Goal: Task Accomplishment & Management: Manage account settings

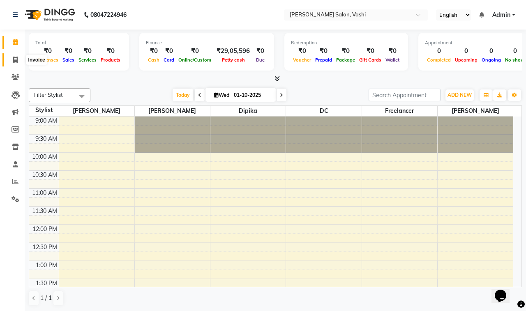
click at [14, 57] on icon at bounding box center [15, 60] width 5 height 6
select select "695"
select select "service"
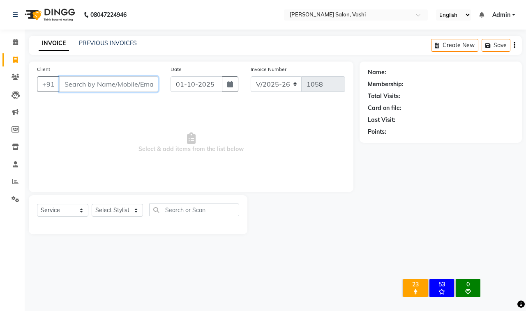
click at [92, 79] on input "Client" at bounding box center [108, 84] width 99 height 16
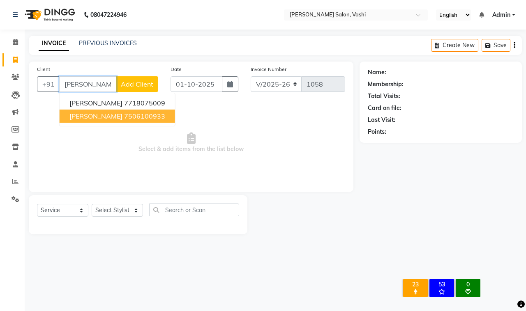
click at [124, 116] on ngb-highlight "7506100933" at bounding box center [144, 116] width 41 height 8
type input "7506100933"
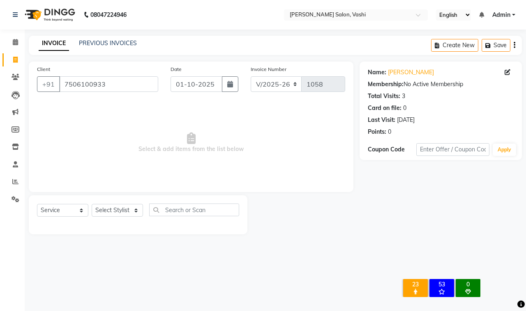
click at [116, 218] on div "Select Service Product Membership Package Voucher Prepaid Gift Card Select Styl…" at bounding box center [138, 213] width 202 height 19
click at [115, 211] on select "Select Stylist DC Dipika Freelancer [PERSON_NAME] [PERSON_NAME] [PERSON_NAME]" at bounding box center [117, 210] width 51 height 13
select select "10481"
click at [92, 204] on select "Select Stylist DC Dipika Freelancer [PERSON_NAME] [PERSON_NAME] [PERSON_NAME]" at bounding box center [117, 210] width 51 height 13
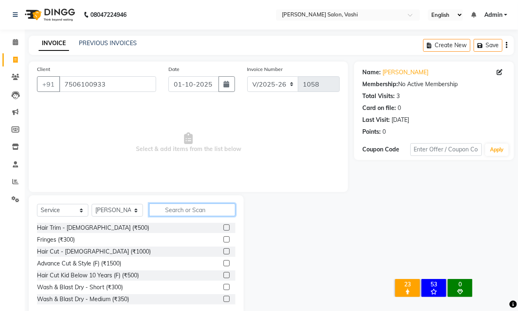
click at [177, 210] on input "text" at bounding box center [192, 210] width 86 height 13
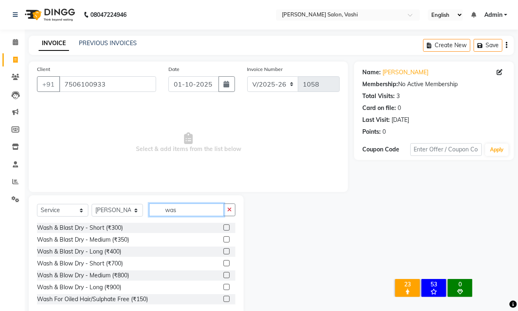
type input "was"
click at [223, 240] on label at bounding box center [226, 240] width 6 height 6
click at [223, 240] on input "checkbox" at bounding box center [225, 239] width 5 height 5
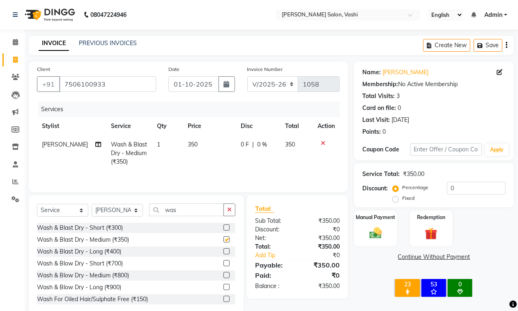
checkbox input "false"
drag, startPoint x: 456, startPoint y: 190, endPoint x: 448, endPoint y: 190, distance: 7.4
click at [448, 190] on input "0" at bounding box center [476, 188] width 59 height 13
type input "20"
click at [376, 233] on img at bounding box center [375, 233] width 21 height 15
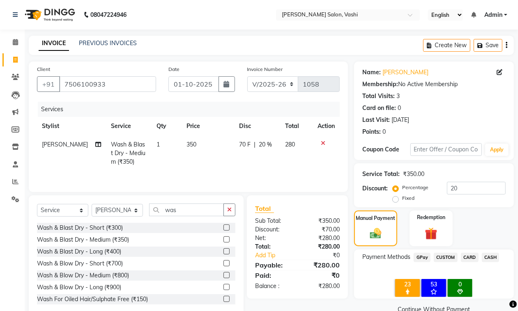
scroll to position [19, 0]
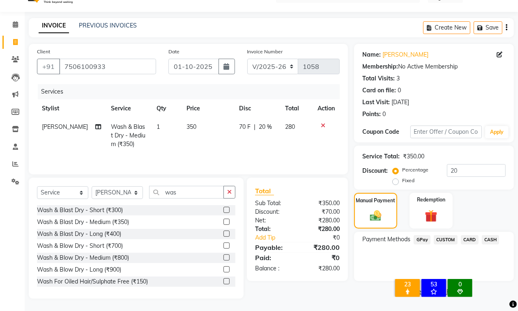
click at [467, 239] on span "CARD" at bounding box center [470, 239] width 18 height 9
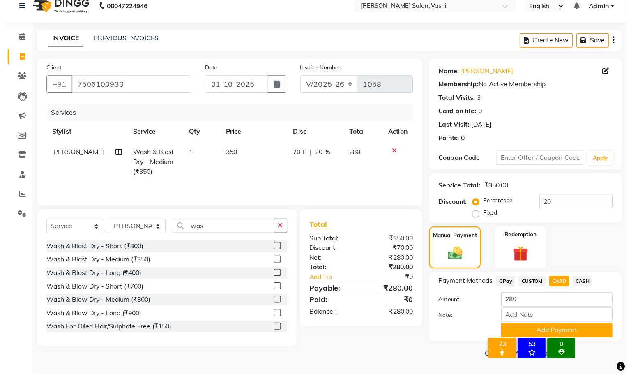
scroll to position [0, 0]
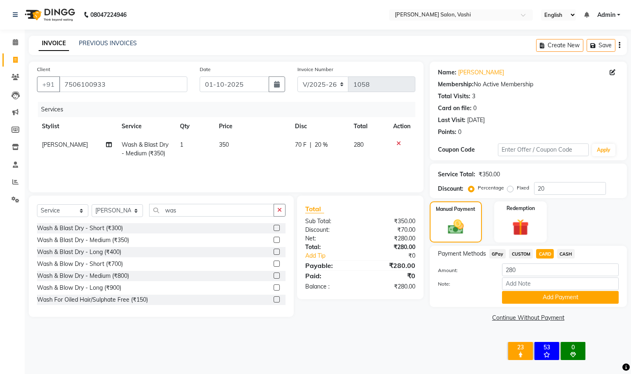
drag, startPoint x: 512, startPoint y: 1, endPoint x: 401, endPoint y: 317, distance: 335.3
click at [401, 311] on div "Client [PHONE_NUMBER] Date [DATE] Invoice Number V/2025 V/[PHONE_NUMBER] Servic…" at bounding box center [226, 193] width 407 height 262
click at [525, 296] on button "Add Payment" at bounding box center [560, 297] width 117 height 13
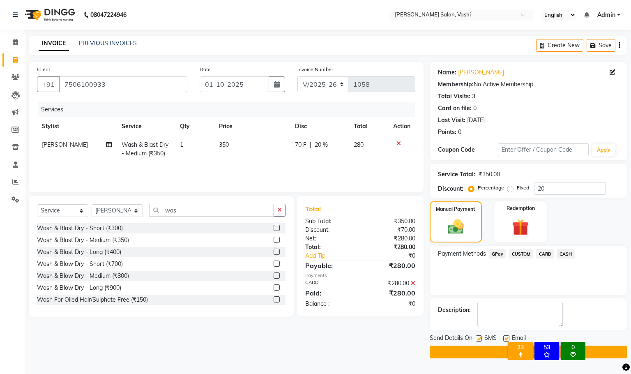
click at [476, 311] on label at bounding box center [478, 338] width 6 height 6
click at [476, 311] on input "checkbox" at bounding box center [477, 338] width 5 height 5
checkbox input "false"
click at [472, 311] on button "Checkout" at bounding box center [527, 351] width 197 height 13
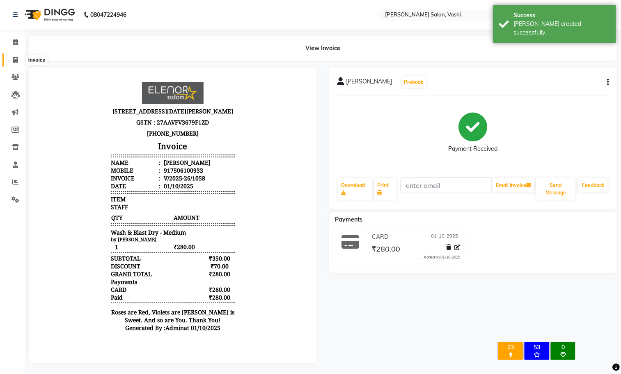
click at [16, 60] on icon at bounding box center [15, 60] width 5 height 6
select select "service"
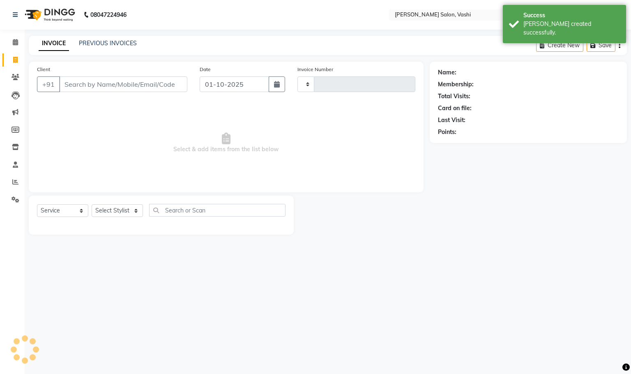
type input "1059"
select select "695"
click at [124, 82] on input "Client" at bounding box center [123, 84] width 128 height 16
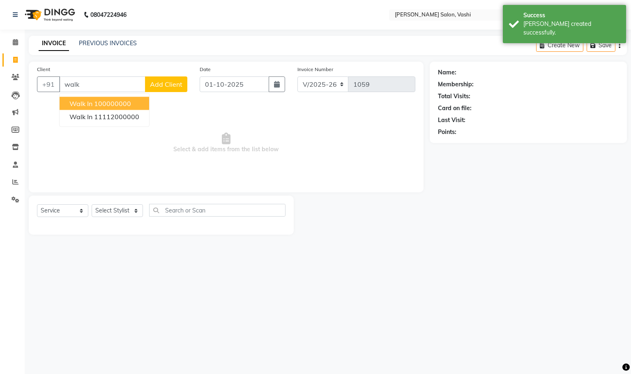
click at [128, 101] on ngb-highlight "100000000" at bounding box center [112, 103] width 37 height 8
type input "100000000"
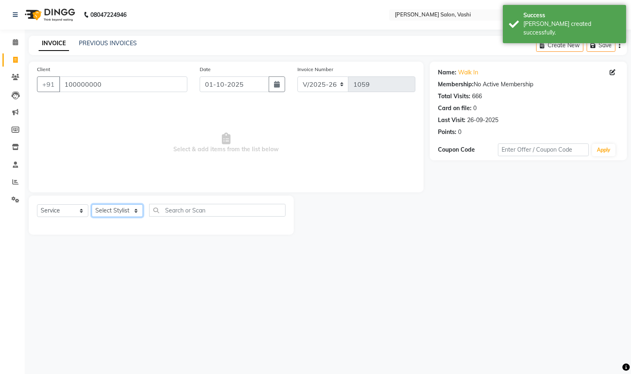
click at [137, 213] on select "Select Stylist DC Dipika Freelancer [PERSON_NAME] [PERSON_NAME] [PERSON_NAME]" at bounding box center [117, 210] width 51 height 13
select select "10481"
click at [92, 204] on select "Select Stylist DC Dipika Freelancer [PERSON_NAME] [PERSON_NAME] [PERSON_NAME]" at bounding box center [117, 210] width 51 height 13
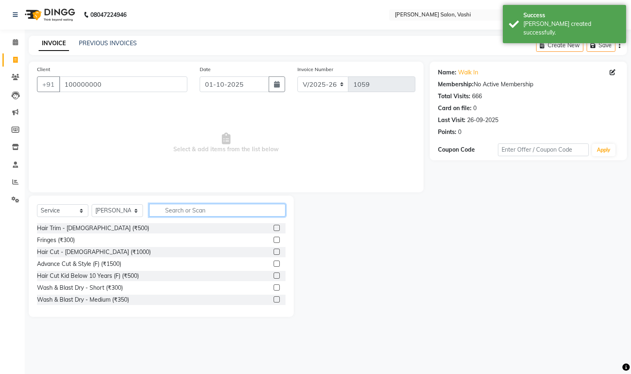
click at [211, 211] on input "text" at bounding box center [217, 210] width 136 height 13
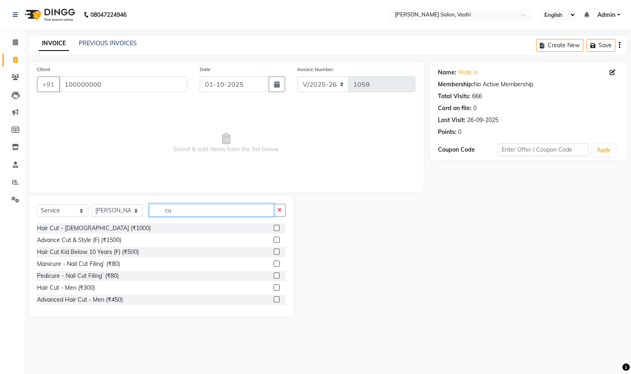
type input "c"
type input "adva"
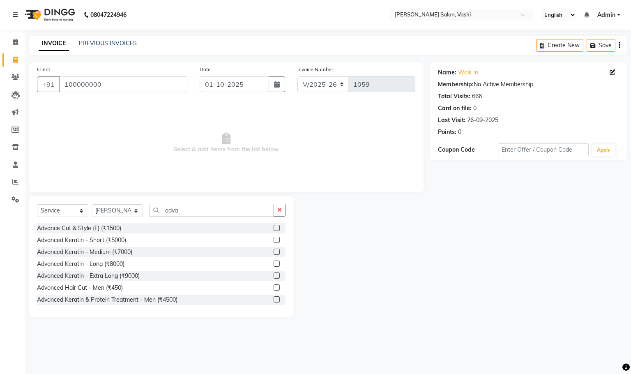
click at [273, 228] on label at bounding box center [276, 228] width 6 height 6
click at [273, 228] on input "checkbox" at bounding box center [275, 227] width 5 height 5
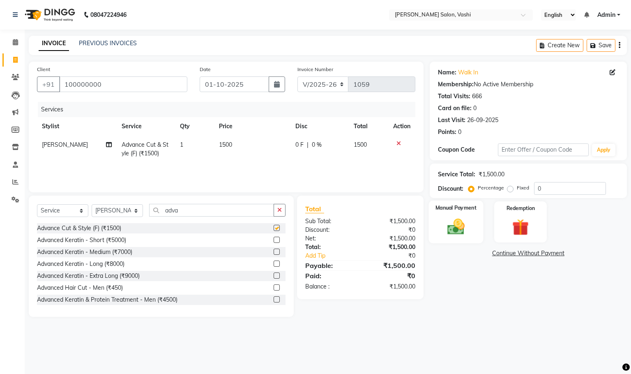
checkbox input "false"
drag, startPoint x: 562, startPoint y: 190, endPoint x: 535, endPoint y: 193, distance: 27.6
click at [525, 193] on input "0" at bounding box center [570, 188] width 72 height 13
type input "20"
click at [454, 223] on img at bounding box center [455, 227] width 28 height 20
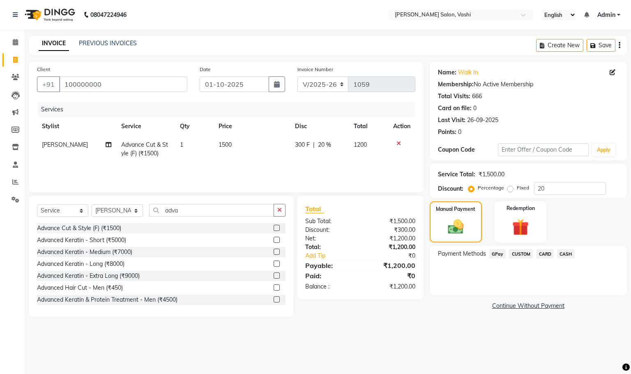
click at [525, 253] on span "CARD" at bounding box center [545, 253] width 18 height 9
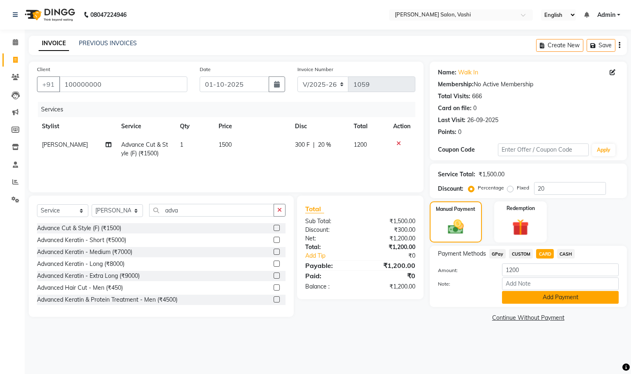
click at [525, 299] on button "Add Payment" at bounding box center [560, 297] width 117 height 13
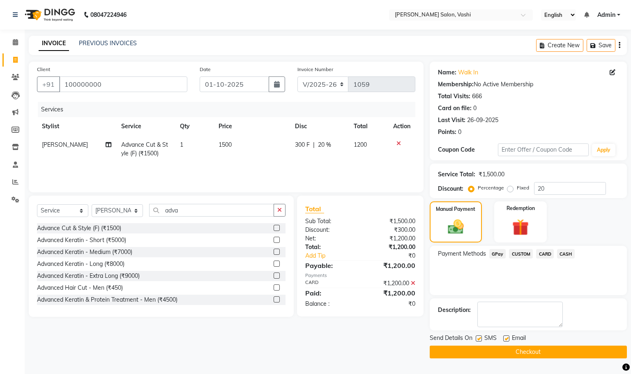
click at [478, 311] on label at bounding box center [478, 338] width 6 height 6
click at [478, 311] on input "checkbox" at bounding box center [477, 338] width 5 height 5
checkbox input "false"
click at [506, 311] on label at bounding box center [506, 338] width 6 height 6
click at [506, 311] on input "checkbox" at bounding box center [505, 338] width 5 height 5
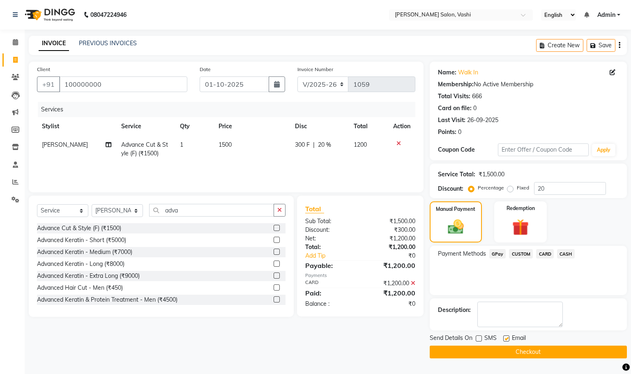
checkbox input "false"
click at [513, 311] on button "Checkout" at bounding box center [527, 351] width 197 height 13
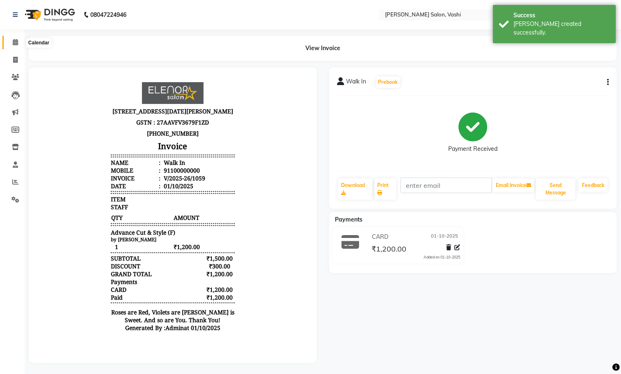
click at [14, 46] on span at bounding box center [15, 42] width 14 height 9
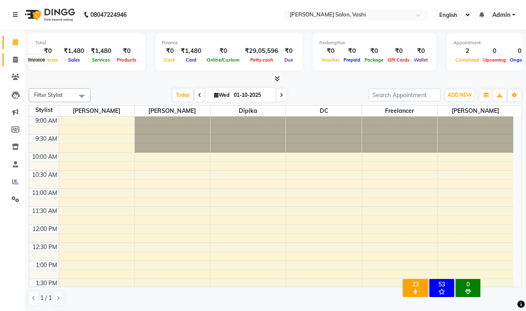
click at [19, 61] on span at bounding box center [15, 59] width 14 height 9
select select "service"
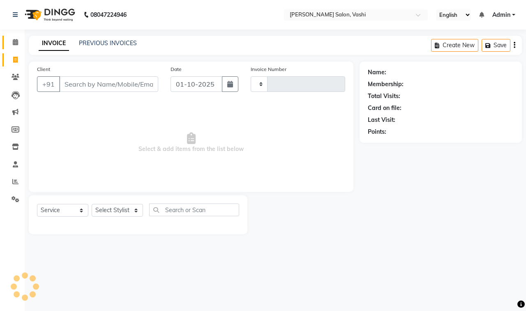
type input "1060"
select select "695"
click at [107, 41] on link "PREVIOUS INVOICES" at bounding box center [108, 42] width 58 height 7
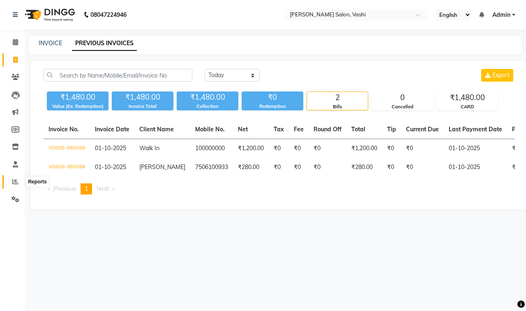
click at [14, 183] on icon at bounding box center [15, 182] width 6 height 6
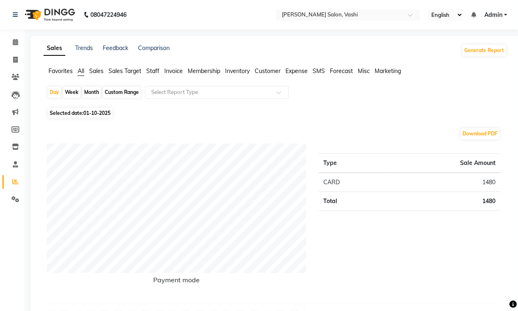
click at [93, 94] on div "Month" at bounding box center [91, 92] width 19 height 11
select select "10"
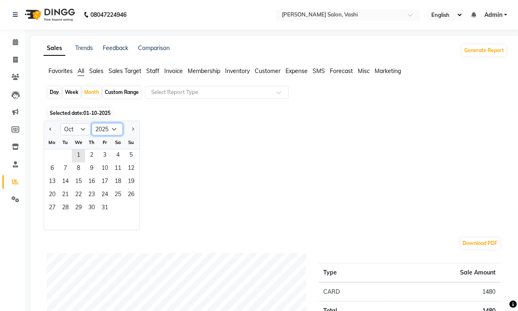
click at [110, 126] on select "2015 2016 2017 2018 2019 2020 2021 2022 2023 2024 2025 2026 2027 2028 2029 2030…" at bounding box center [107, 129] width 31 height 12
select select "2024"
click at [92, 124] on select "2015 2016 2017 2018 2019 2020 2021 2022 2023 2024 2025 2026 2027 2028 2029 2030…" at bounding box center [107, 129] width 31 height 12
click at [80, 132] on select "Jan Feb Mar Apr May Jun [DATE] Aug Sep Oct Nov Dec" at bounding box center [75, 129] width 31 height 12
select select "9"
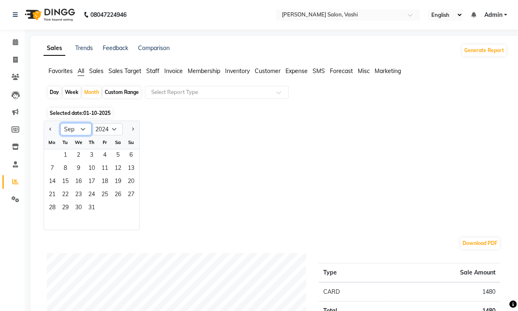
click at [60, 124] on select "Jan Feb Mar Apr May Jun [DATE] Aug Sep Oct Nov Dec" at bounding box center [75, 129] width 31 height 12
click at [129, 154] on span "1" at bounding box center [130, 155] width 13 height 13
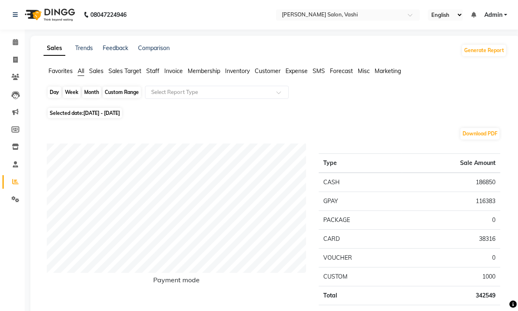
click at [89, 92] on div "Month" at bounding box center [91, 92] width 19 height 11
select select "9"
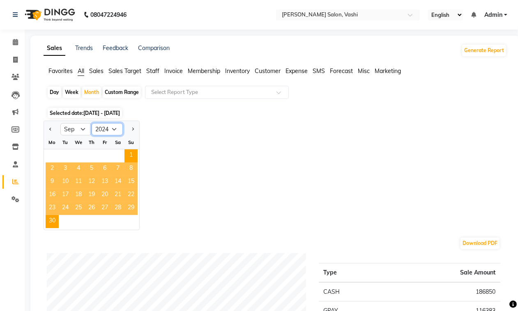
click at [105, 129] on select "2014 2015 2016 2017 2018 2019 2020 2021 2022 2023 2024 2025 2026 2027 2028 2029…" at bounding box center [107, 129] width 31 height 12
select select "2025"
click at [92, 124] on select "2014 2015 2016 2017 2018 2019 2020 2021 2022 2023 2024 2025 2026 2027 2028 2029…" at bounding box center [107, 129] width 31 height 12
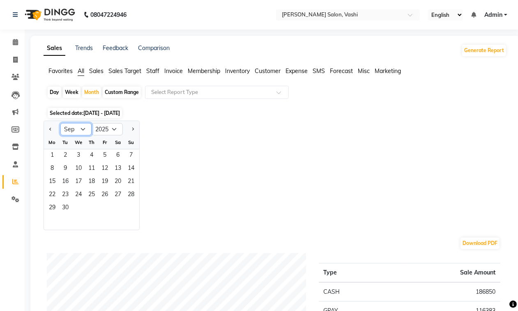
click at [81, 130] on select "Jan Feb Mar Apr May Jun [DATE] Aug Sep Oct Nov Dec" at bounding box center [75, 129] width 31 height 12
click at [52, 153] on span "1" at bounding box center [52, 155] width 13 height 13
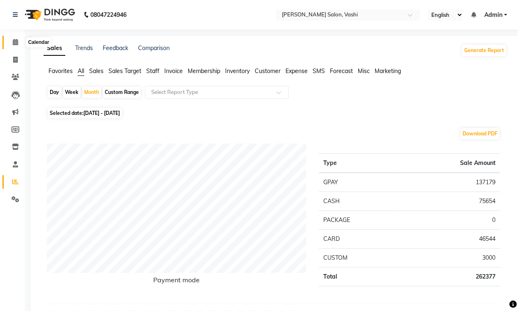
click at [13, 41] on icon at bounding box center [15, 42] width 5 height 6
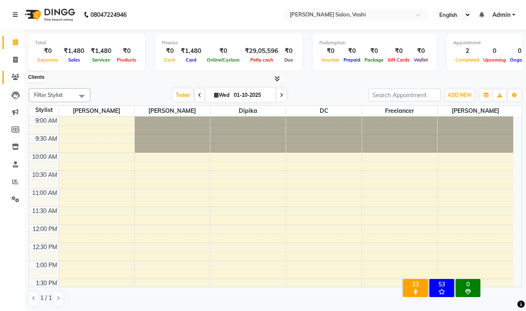
click at [16, 79] on icon at bounding box center [15, 77] width 8 height 6
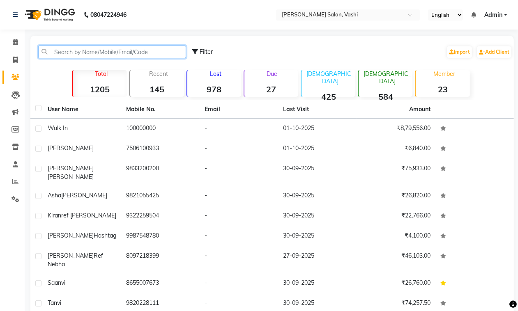
click at [96, 54] on input "text" at bounding box center [112, 52] width 148 height 13
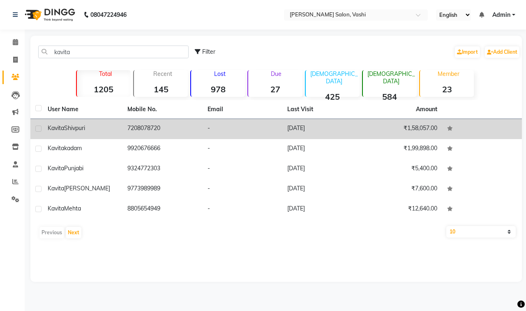
click at [145, 129] on td "7208078720" at bounding box center [162, 129] width 80 height 20
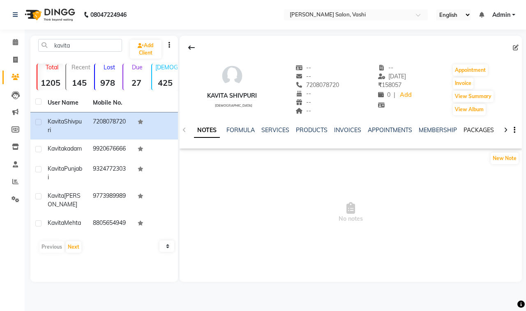
click at [466, 130] on link "PACKAGES" at bounding box center [478, 129] width 30 height 7
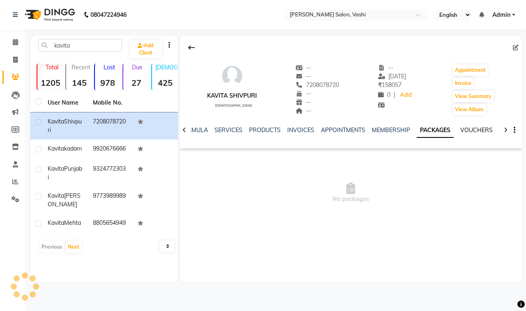
click at [473, 129] on link "VOUCHERS" at bounding box center [476, 129] width 32 height 7
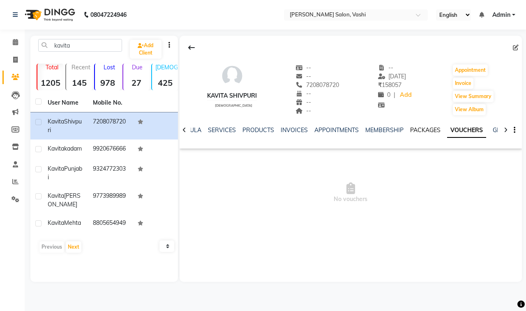
click at [426, 127] on link "PACKAGES" at bounding box center [425, 129] width 30 height 7
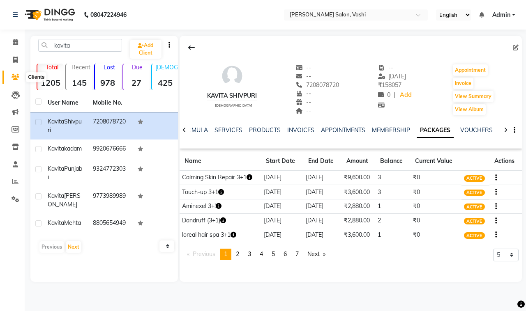
click at [17, 76] on icon at bounding box center [15, 77] width 8 height 6
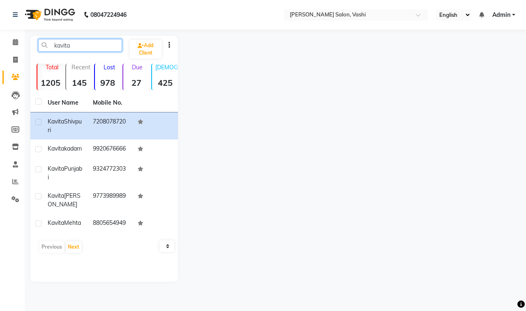
click at [94, 46] on input "kavita" at bounding box center [80, 45] width 84 height 13
type input "k"
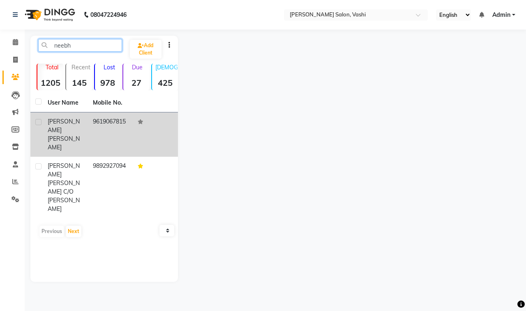
type input "neebh"
click at [99, 122] on td "9619067815" at bounding box center [110, 135] width 45 height 44
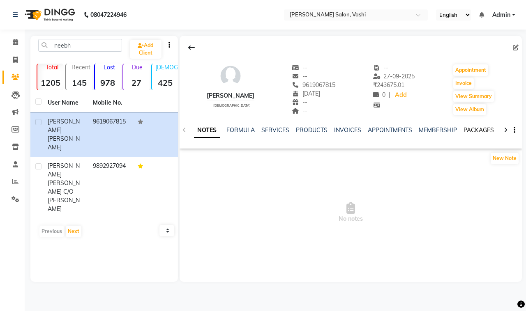
click at [467, 132] on link "PACKAGES" at bounding box center [478, 129] width 30 height 7
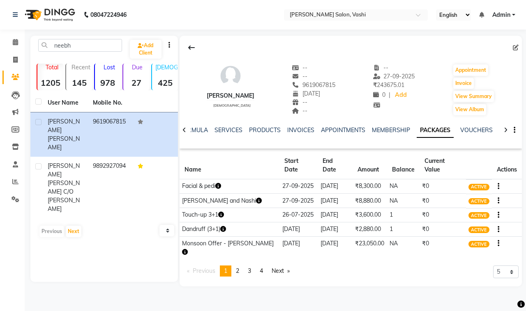
click at [220, 183] on icon "button" at bounding box center [218, 186] width 6 height 6
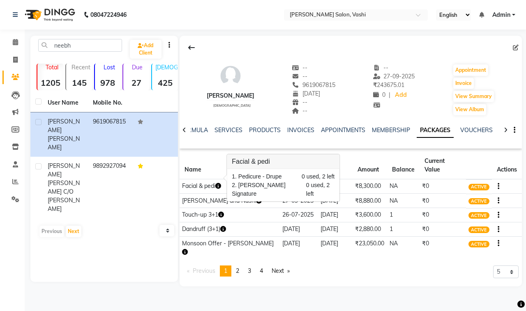
click at [247, 278] on div "[PERSON_NAME] [DEMOGRAPHIC_DATA] -- -- 9619067815 [DATE] -- -- -- [DATE] ₹ 2436…" at bounding box center [350, 161] width 342 height 251
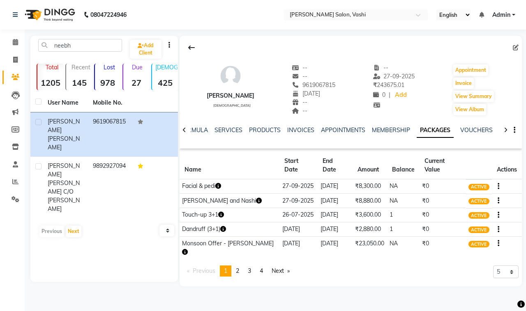
click at [256, 198] on icon "button" at bounding box center [259, 201] width 6 height 6
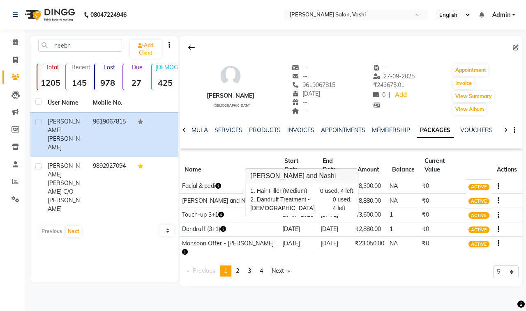
click at [259, 269] on div "[PERSON_NAME] [DEMOGRAPHIC_DATA] -- -- 9619067815 [DATE] -- -- -- [DATE] ₹ 2436…" at bounding box center [350, 161] width 342 height 251
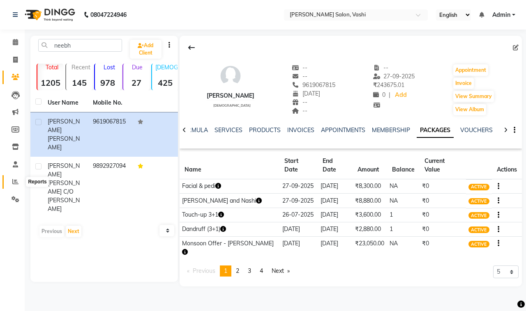
click at [16, 180] on icon at bounding box center [15, 182] width 6 height 6
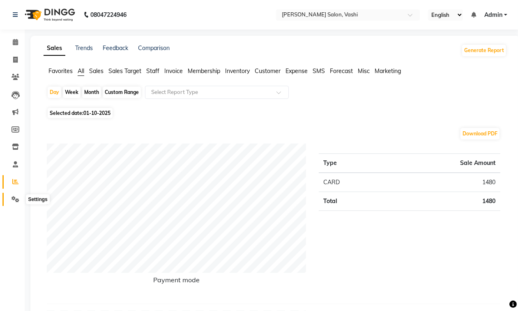
click at [11, 200] on icon at bounding box center [15, 199] width 8 height 6
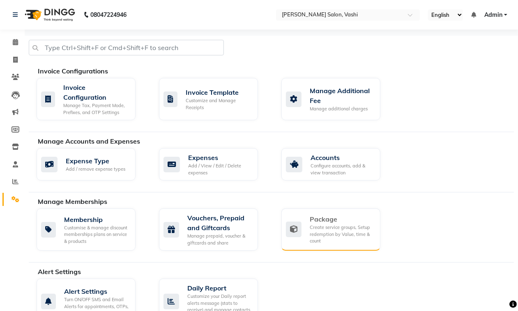
click at [321, 221] on div "Package" at bounding box center [342, 219] width 64 height 10
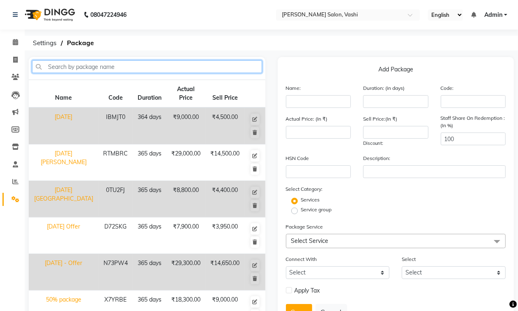
click at [189, 62] on input "text" at bounding box center [147, 66] width 230 height 13
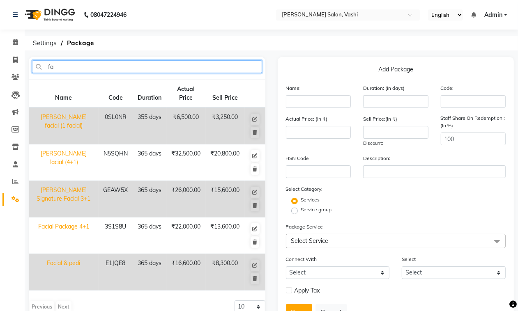
type input "f"
click at [169, 67] on input "facial" at bounding box center [147, 66] width 230 height 13
type input "facial"
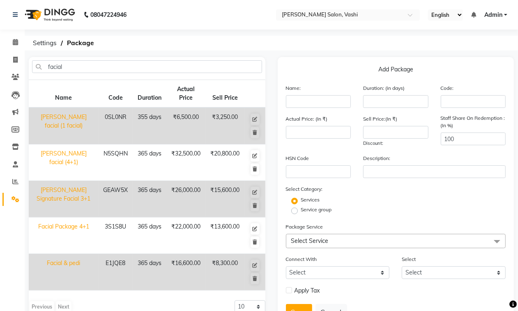
click at [82, 271] on td "Facial & pedi" at bounding box center [64, 272] width 70 height 37
type input "Facial & pedi"
type input "365"
type input "E1JQE8"
type input "16600"
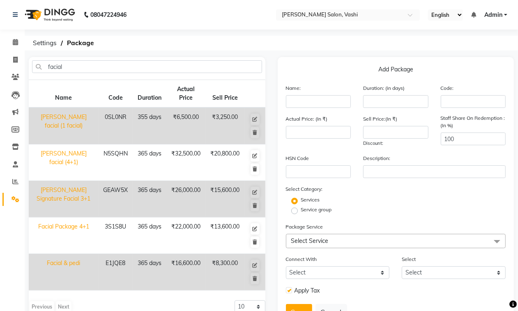
type input "8300"
checkbox input "true"
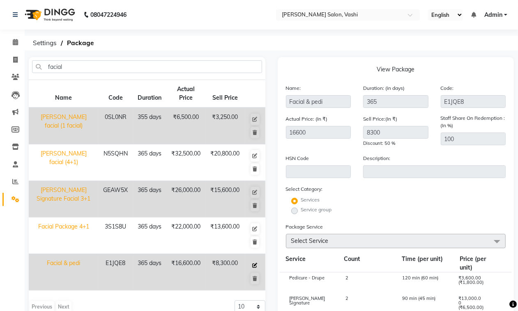
click at [255, 266] on icon at bounding box center [255, 265] width 5 height 5
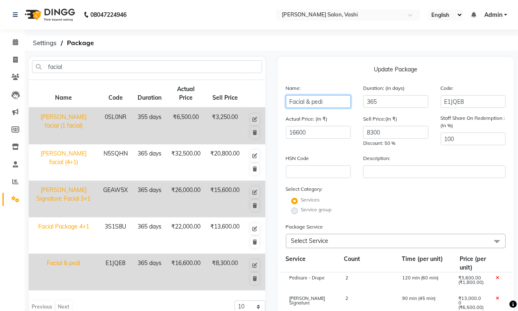
click at [333, 100] on input "Facial & pedi" at bounding box center [318, 101] width 65 height 13
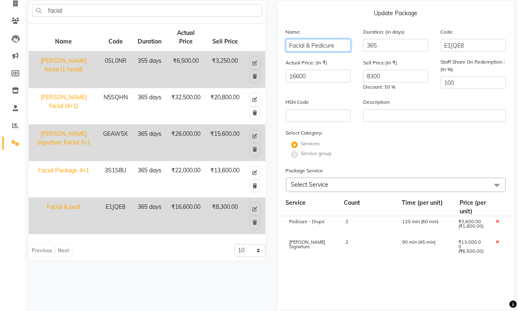
scroll to position [191, 0]
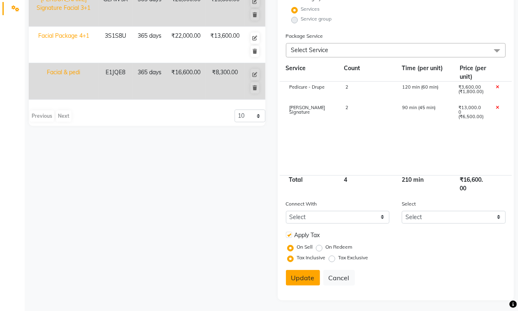
type input "Facial & Pedicure"
click at [310, 280] on button "Update" at bounding box center [303, 278] width 34 height 16
select select
checkbox input "false"
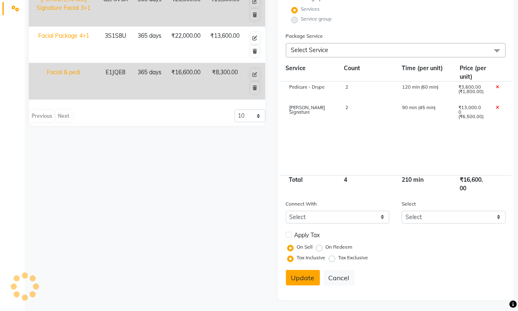
scroll to position [34, 0]
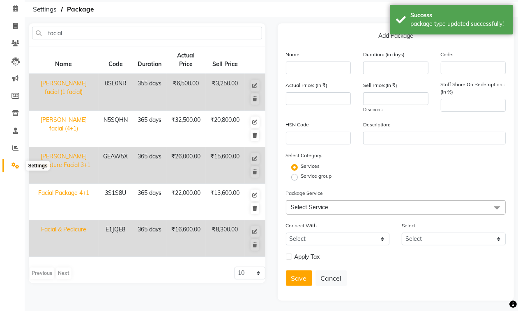
click at [10, 162] on span at bounding box center [15, 165] width 14 height 9
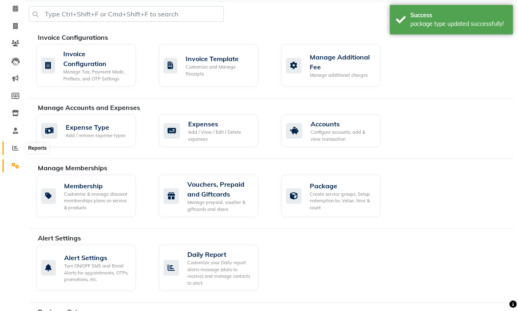
click at [14, 149] on icon at bounding box center [15, 148] width 6 height 6
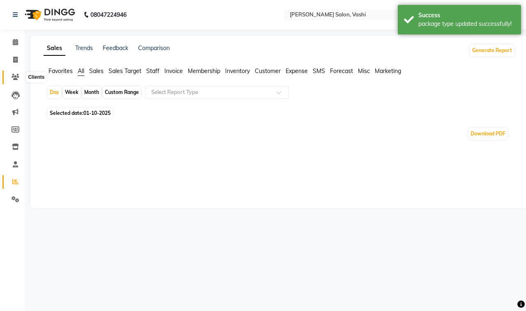
click at [11, 77] on icon at bounding box center [15, 77] width 8 height 6
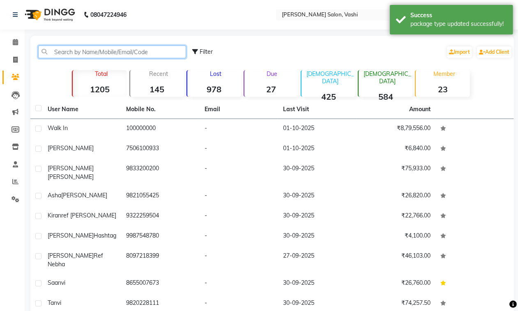
click at [132, 52] on input "text" at bounding box center [112, 52] width 148 height 13
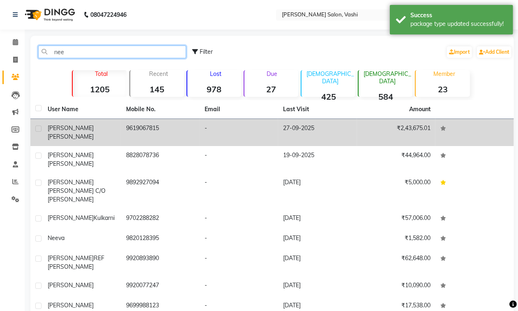
type input "nee"
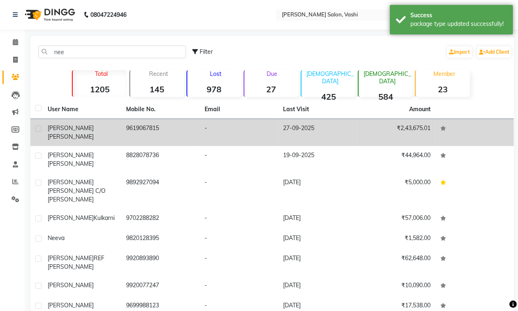
click at [145, 130] on td "9619067815" at bounding box center [160, 132] width 78 height 27
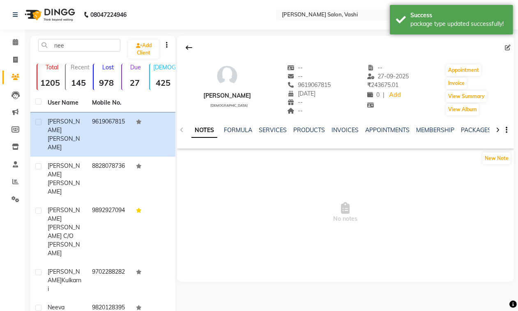
click at [466, 124] on div "NOTES FORMULA SERVICES PRODUCTS INVOICES APPOINTMENTS MEMBERSHIP PACKAGES VOUCH…" at bounding box center [345, 130] width 337 height 28
click at [466, 129] on link "PACKAGES" at bounding box center [476, 129] width 30 height 7
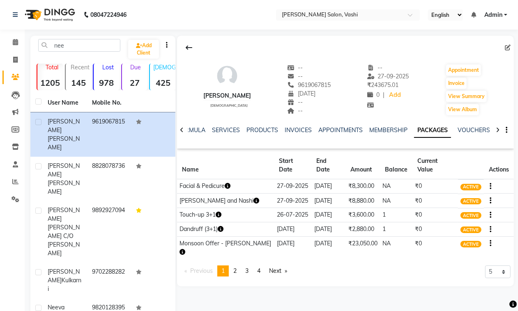
click at [223, 226] on icon "button" at bounding box center [221, 229] width 6 height 6
click at [197, 276] on div "[PERSON_NAME] [DEMOGRAPHIC_DATA] -- -- 9619067815 [DATE] -- -- -- [DATE] ₹ 2436…" at bounding box center [345, 161] width 337 height 251
click at [222, 226] on icon "button" at bounding box center [221, 229] width 6 height 6
click at [202, 266] on pagination-controls "Previous page 1 / 4 You're on page 1 page 2 page 3 page 4 Next page" at bounding box center [235, 275] width 111 height 18
click at [185, 249] on icon "button" at bounding box center [182, 252] width 6 height 6
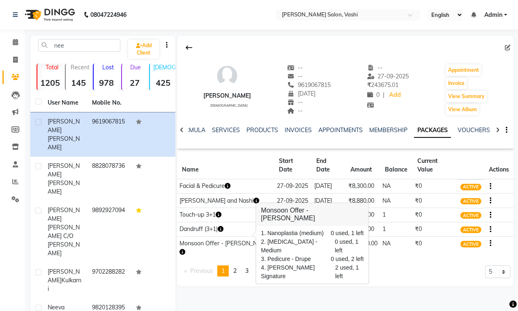
click at [227, 183] on icon "button" at bounding box center [228, 186] width 6 height 6
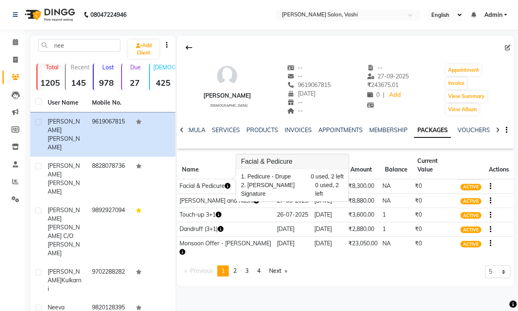
click at [185, 249] on icon "button" at bounding box center [182, 252] width 6 height 6
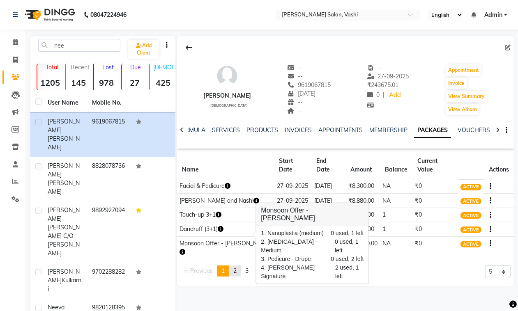
click at [237, 267] on span "2" at bounding box center [234, 270] width 3 height 7
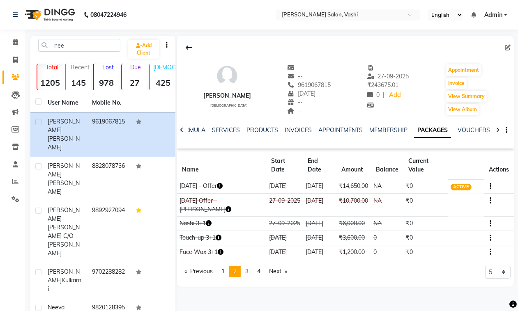
click at [223, 183] on icon "button" at bounding box center [220, 186] width 6 height 6
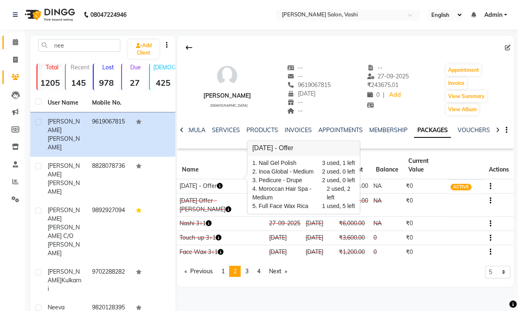
click at [12, 47] on link "Calendar" at bounding box center [12, 43] width 20 height 14
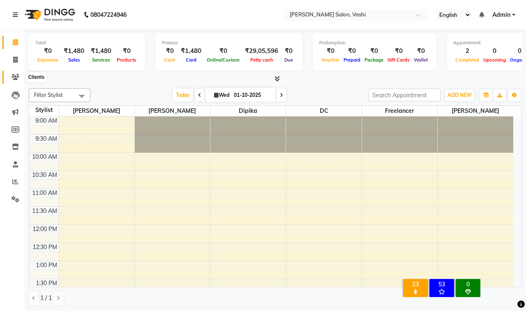
click at [17, 75] on icon at bounding box center [15, 77] width 8 height 6
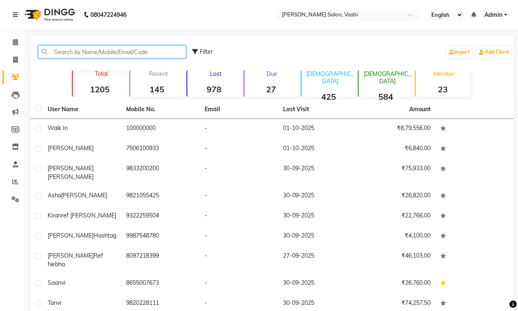
click at [95, 54] on input "text" at bounding box center [112, 52] width 148 height 13
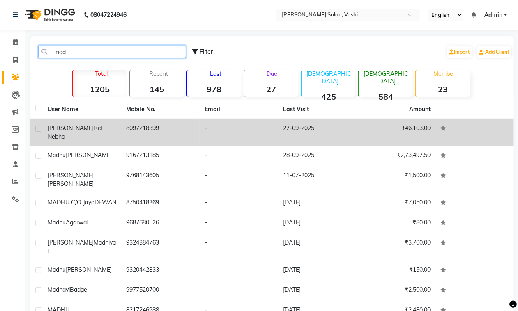
type input "mad"
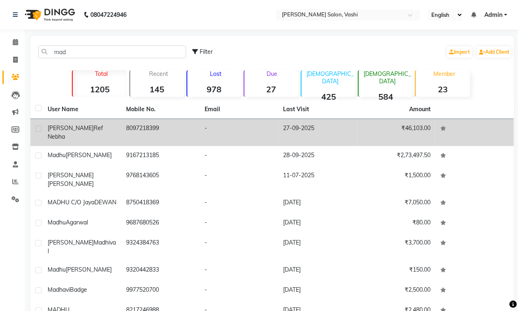
click at [109, 126] on div "[PERSON_NAME] ref Nebha" at bounding box center [82, 132] width 69 height 17
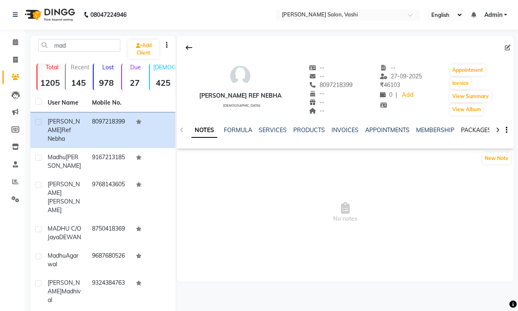
click at [476, 130] on link "PACKAGES" at bounding box center [476, 129] width 30 height 7
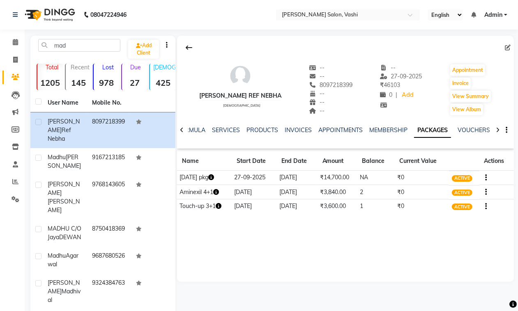
click at [211, 178] on icon "button" at bounding box center [211, 178] width 6 height 6
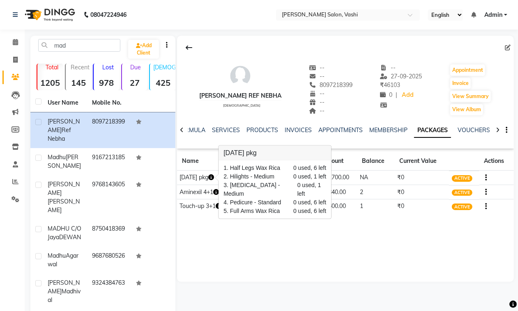
click at [220, 233] on div "[PERSON_NAME] ref Nebha [DEMOGRAPHIC_DATA] -- -- 8097218399 -- -- -- -- [DATE] …" at bounding box center [345, 159] width 337 height 246
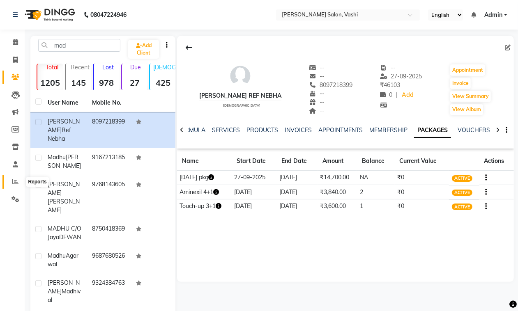
click at [14, 186] on span at bounding box center [15, 181] width 14 height 9
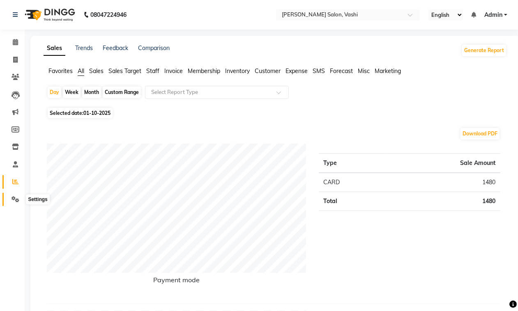
click at [17, 195] on span at bounding box center [15, 199] width 14 height 9
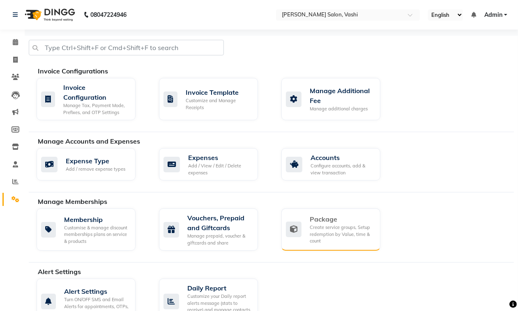
click at [329, 217] on div "Package" at bounding box center [342, 219] width 64 height 10
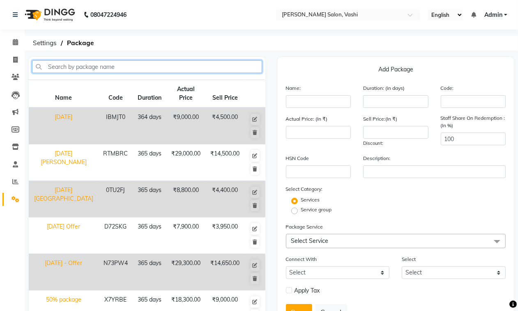
click at [167, 64] on input "text" at bounding box center [147, 66] width 230 height 13
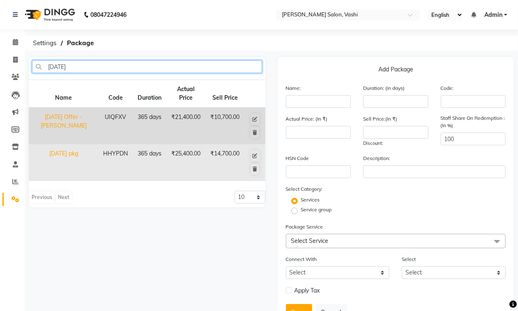
type input "[DATE]"
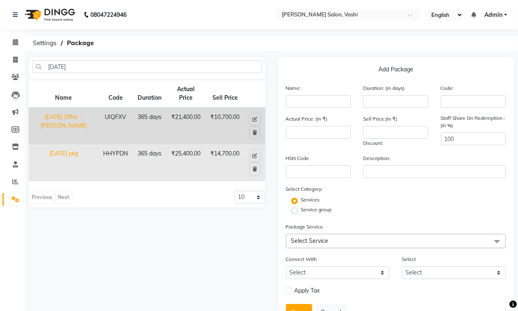
click at [80, 153] on td "[DATE] pkg" at bounding box center [64, 163] width 70 height 37
type input "[DATE] pkg"
type input "365"
type input "HHYPDN"
type input "25400"
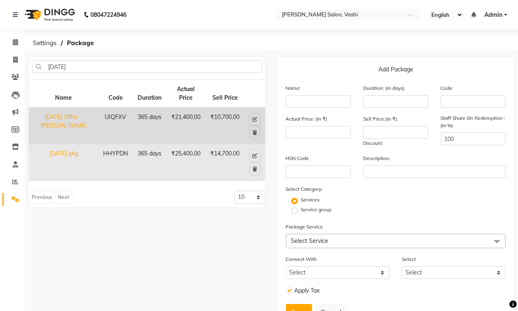
type input "14700"
checkbox input "true"
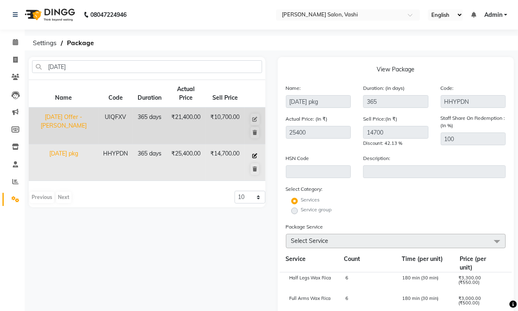
click at [254, 152] on button at bounding box center [254, 155] width 9 height 11
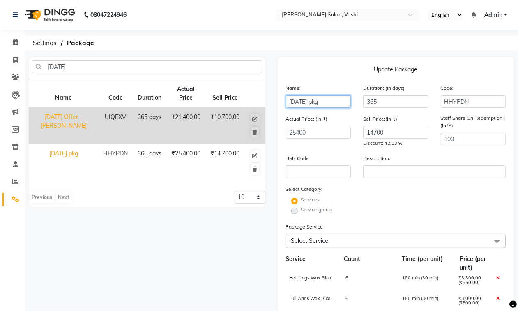
click at [330, 98] on input "[DATE] pkg" at bounding box center [318, 101] width 65 height 13
type input "[DATE] Package"
click at [329, 81] on div "Update Package Name: [DATE] Package Duration: (in days) 365 Code: HHYPDN Actual…" at bounding box center [396, 274] width 237 height 434
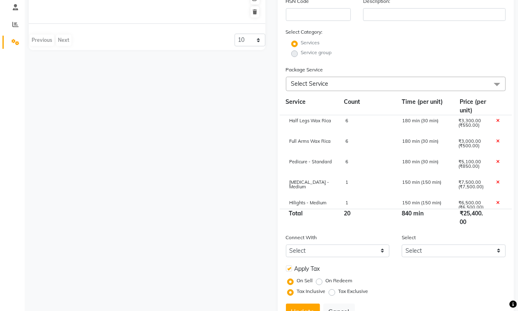
scroll to position [191, 0]
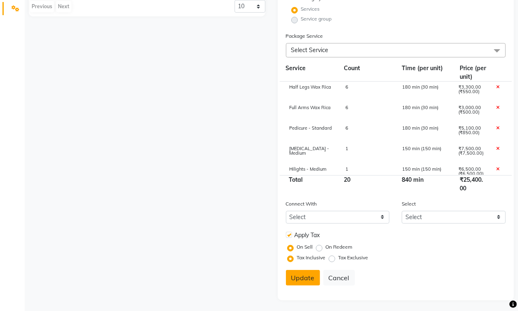
click at [298, 278] on button "Update" at bounding box center [303, 278] width 34 height 16
select select
checkbox input "false"
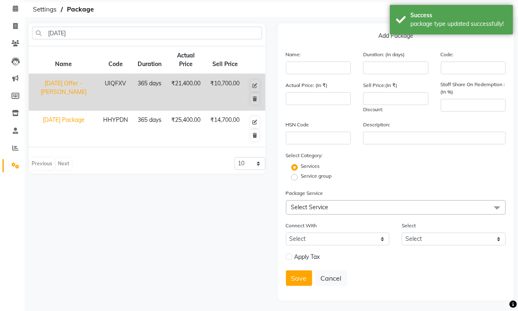
scroll to position [0, 0]
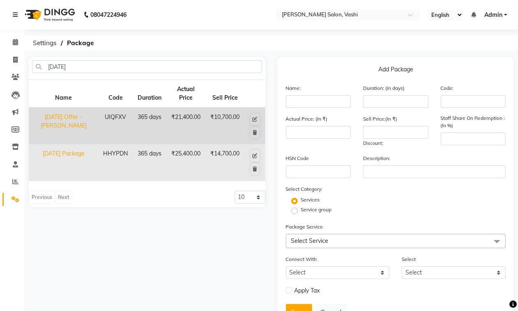
click at [72, 147] on td "[DATE] Package" at bounding box center [64, 163] width 70 height 37
type input "[DATE] Package"
type input "365"
type input "HHYPDN"
type input "25400"
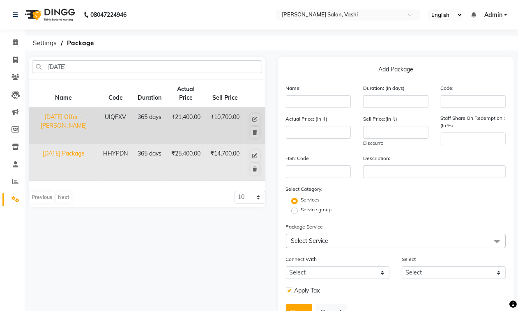
type input "14700"
type input "100"
checkbox input "true"
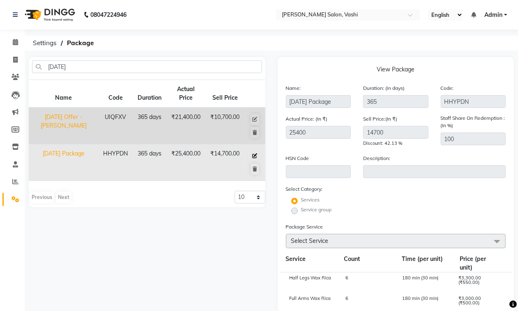
click at [253, 154] on icon at bounding box center [255, 156] width 5 height 5
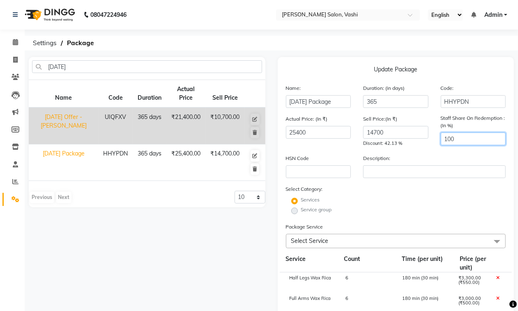
drag, startPoint x: 481, startPoint y: 141, endPoint x: 356, endPoint y: 136, distance: 124.9
click at [365, 140] on div "Actual Price: (In ₹) 25400 Sell Price:(In ₹) 14700 Discount: 42.13 % Staff Shar…" at bounding box center [396, 134] width 232 height 39
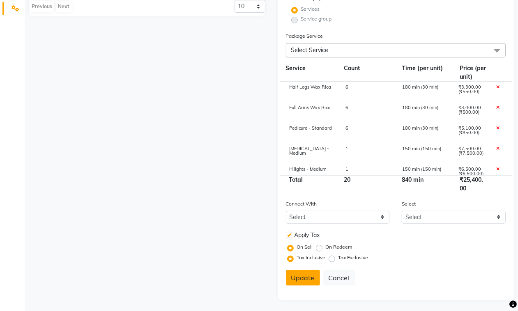
type input "50"
click at [306, 276] on button "Update" at bounding box center [303, 278] width 34 height 16
select select
checkbox input "false"
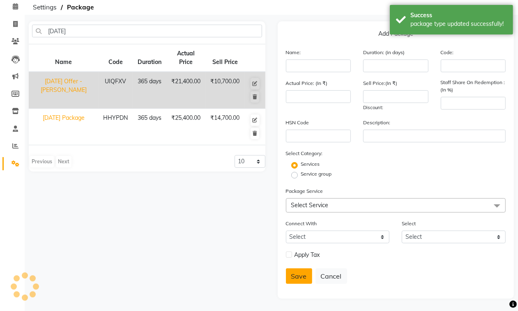
scroll to position [34, 0]
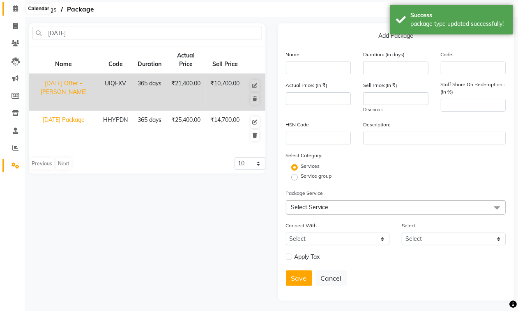
click at [18, 9] on span at bounding box center [15, 8] width 14 height 9
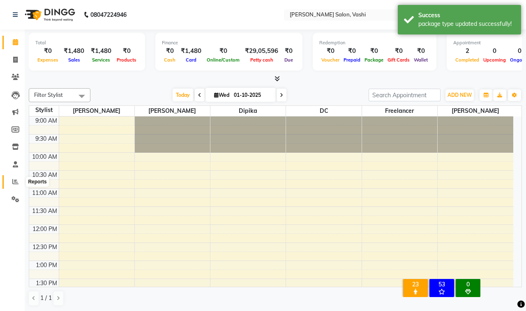
click at [14, 183] on icon at bounding box center [15, 182] width 6 height 6
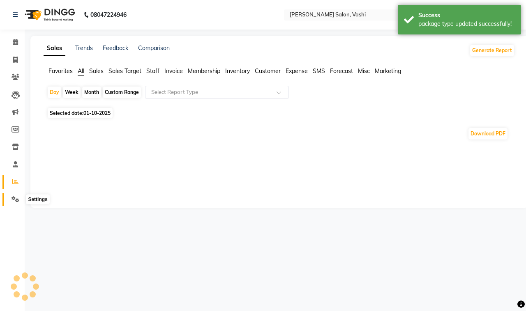
click at [17, 198] on icon at bounding box center [15, 199] width 8 height 6
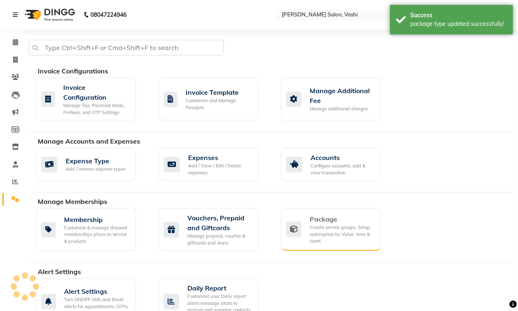
click at [329, 226] on div "Create service groups, Setup redemption by Value, time & count" at bounding box center [342, 234] width 64 height 21
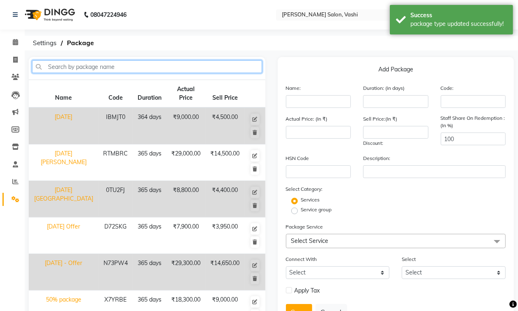
click at [147, 65] on input "text" at bounding box center [147, 66] width 230 height 13
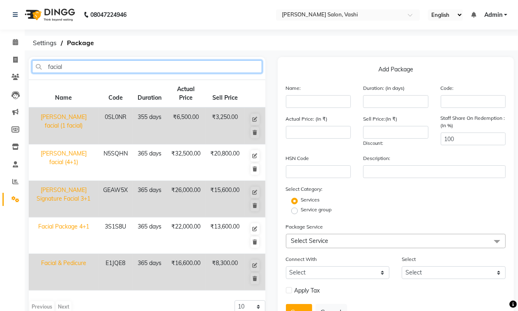
type input "facial"
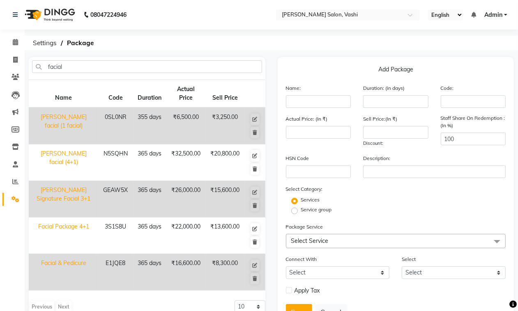
click at [101, 264] on td "E1JQE8" at bounding box center [116, 272] width 34 height 37
click at [255, 268] on icon at bounding box center [255, 265] width 5 height 5
type input "Facial & Pedicure"
type input "365"
type input "E1JQE8"
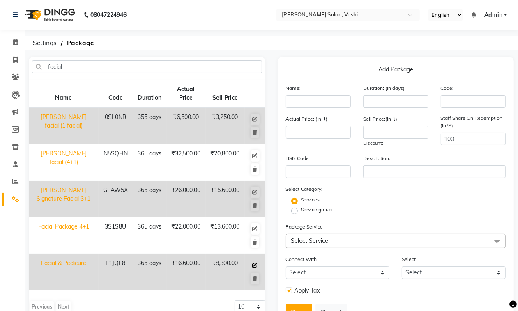
type input "16600"
type input "8300"
checkbox input "true"
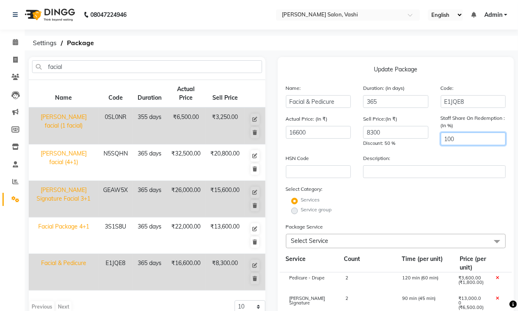
drag, startPoint x: 477, startPoint y: 142, endPoint x: 436, endPoint y: 140, distance: 41.5
click at [438, 142] on div "Staff Share On Redemption :(In %) 100" at bounding box center [473, 131] width 78 height 33
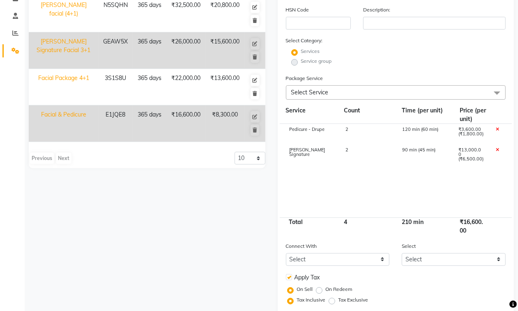
scroll to position [191, 0]
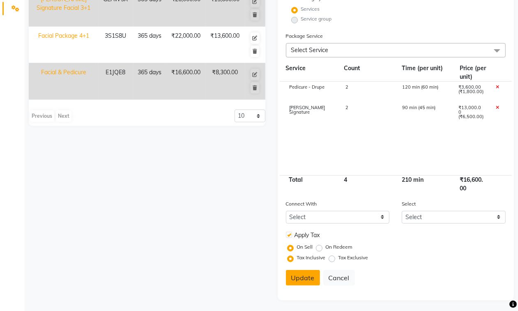
type input "50"
click at [300, 273] on button "Update" at bounding box center [303, 278] width 34 height 16
select select
checkbox input "false"
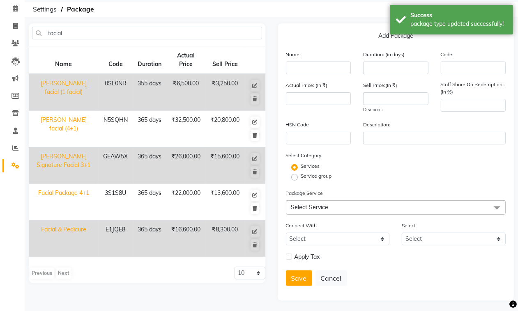
scroll to position [0, 0]
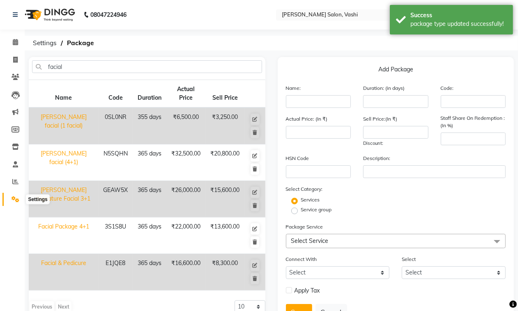
click at [16, 198] on icon at bounding box center [15, 199] width 8 height 6
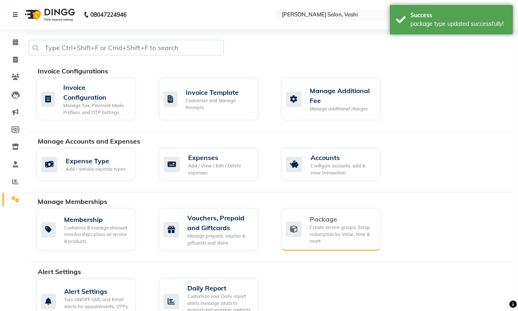
click at [354, 233] on div "Create service groups, Setup redemption by Value, time & count" at bounding box center [342, 234] width 64 height 21
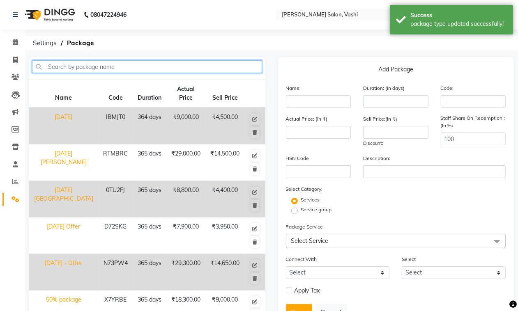
click at [206, 69] on input "text" at bounding box center [147, 66] width 230 height 13
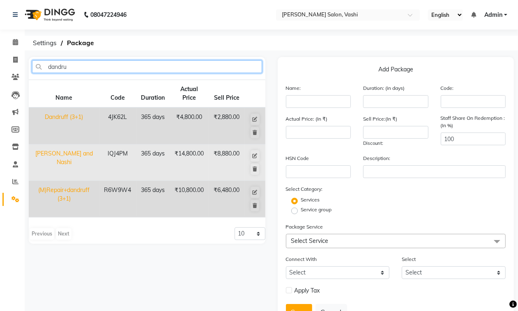
type input "dandru"
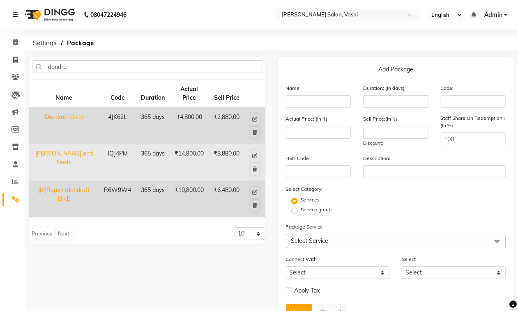
click at [138, 152] on td "365 days" at bounding box center [153, 163] width 34 height 37
click at [256, 155] on icon at bounding box center [255, 156] width 5 height 5
type input "[PERSON_NAME] and Nashi"
type input "365"
type input "IQJ4PM"
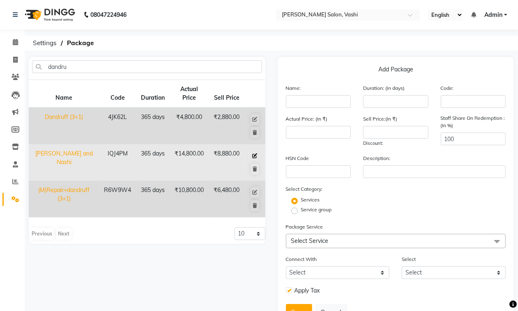
type input "14800"
type input "8880"
checkbox input "true"
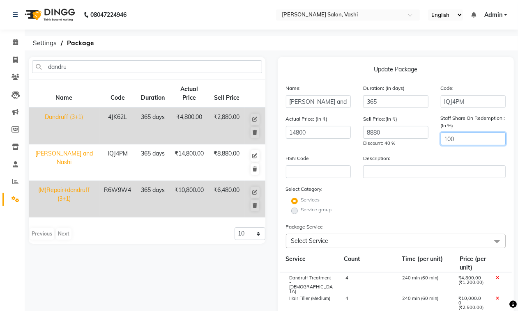
drag, startPoint x: 471, startPoint y: 136, endPoint x: 415, endPoint y: 136, distance: 55.8
click at [415, 136] on div "Actual Price: (In ₹) 14800 Sell Price:(In ₹) 8880 Discount: 40 % Staff Share On…" at bounding box center [396, 134] width 232 height 39
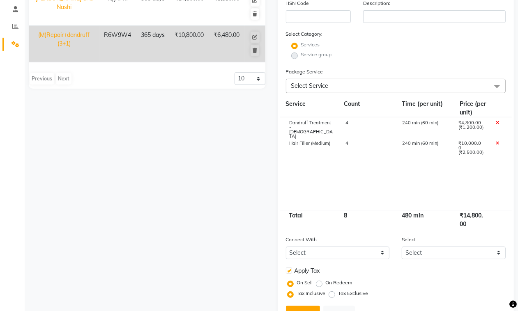
scroll to position [191, 0]
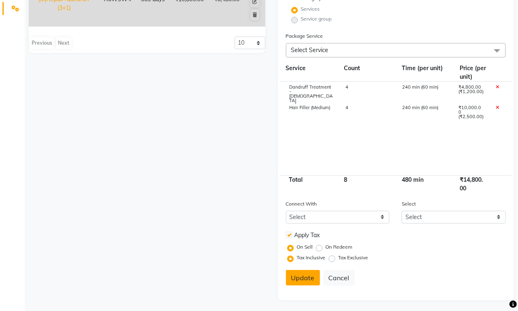
type input "50"
click at [298, 272] on button "Update" at bounding box center [303, 278] width 34 height 16
select select
checkbox input "false"
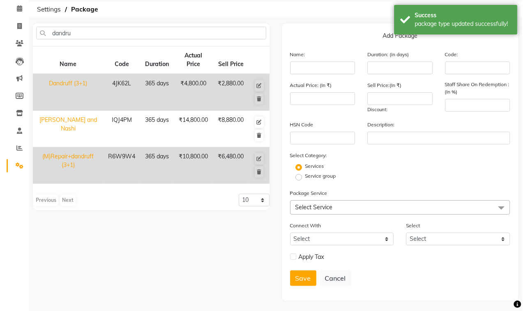
scroll to position [0, 0]
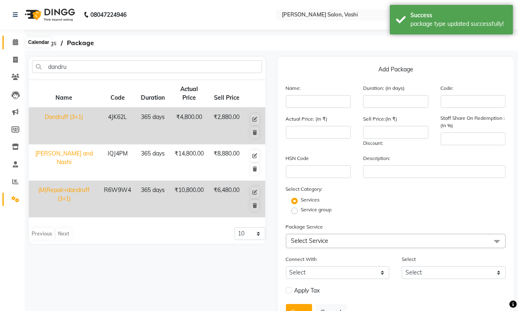
click at [16, 41] on icon at bounding box center [15, 42] width 5 height 6
